Goal: Answer question/provide support: Share knowledge or assist other users

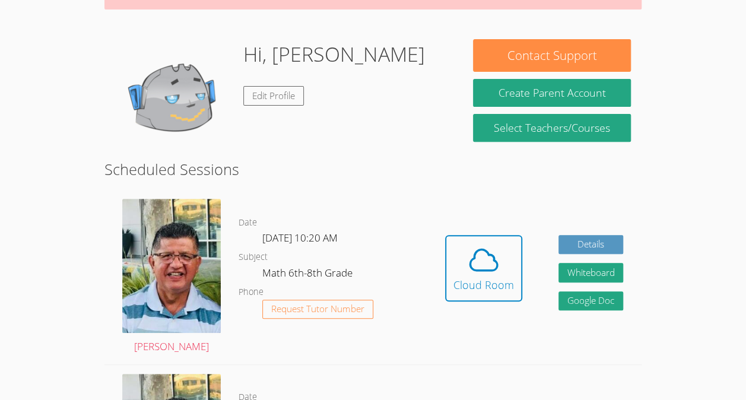
scroll to position [154, 0]
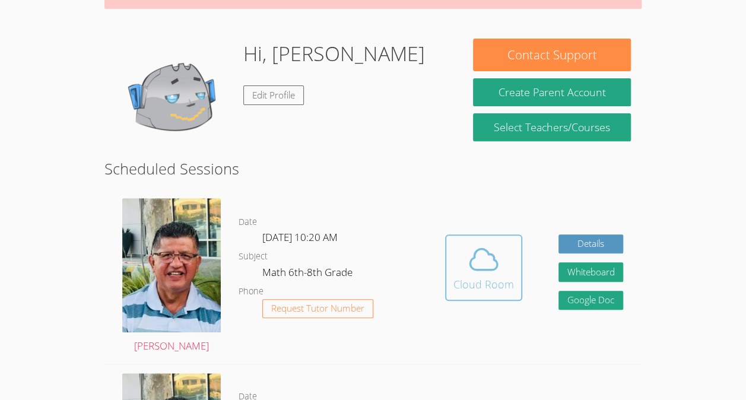
click at [496, 254] on icon at bounding box center [483, 259] width 33 height 33
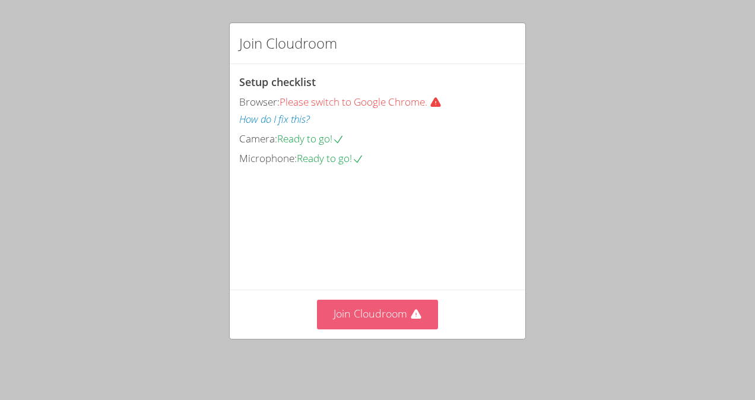
click at [410, 320] on icon at bounding box center [416, 315] width 12 height 12
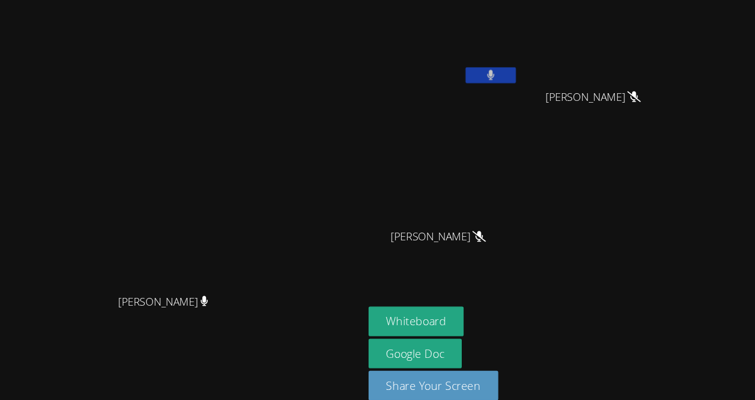
click at [512, 76] on button at bounding box center [487, 76] width 47 height 15
click at [462, 307] on button "Whiteboard" at bounding box center [418, 309] width 90 height 28
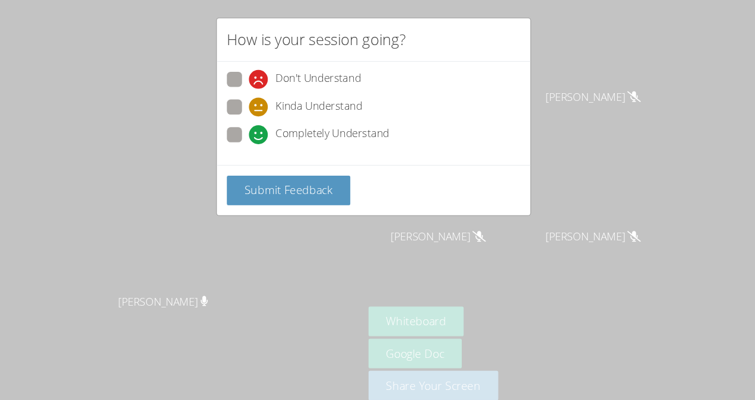
click at [260, 142] on span at bounding box center [260, 142] width 0 height 0
click at [260, 134] on input "Completely Understand" at bounding box center [265, 131] width 10 height 10
radio input "true"
click at [284, 177] on span "Submit Feedback" at bounding box center [297, 184] width 83 height 14
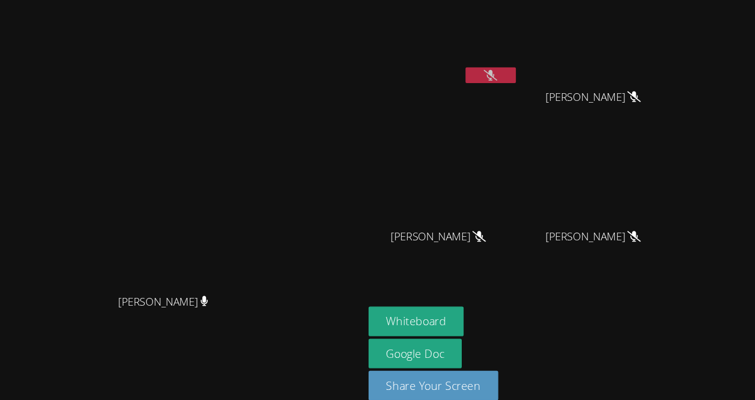
click at [461, 133] on aside "Michelle Castro Gomez Ana Morales Hernandez Ana Morales Hernandez Alison Burgos…" at bounding box center [516, 200] width 297 height 400
